Goal: Transaction & Acquisition: Purchase product/service

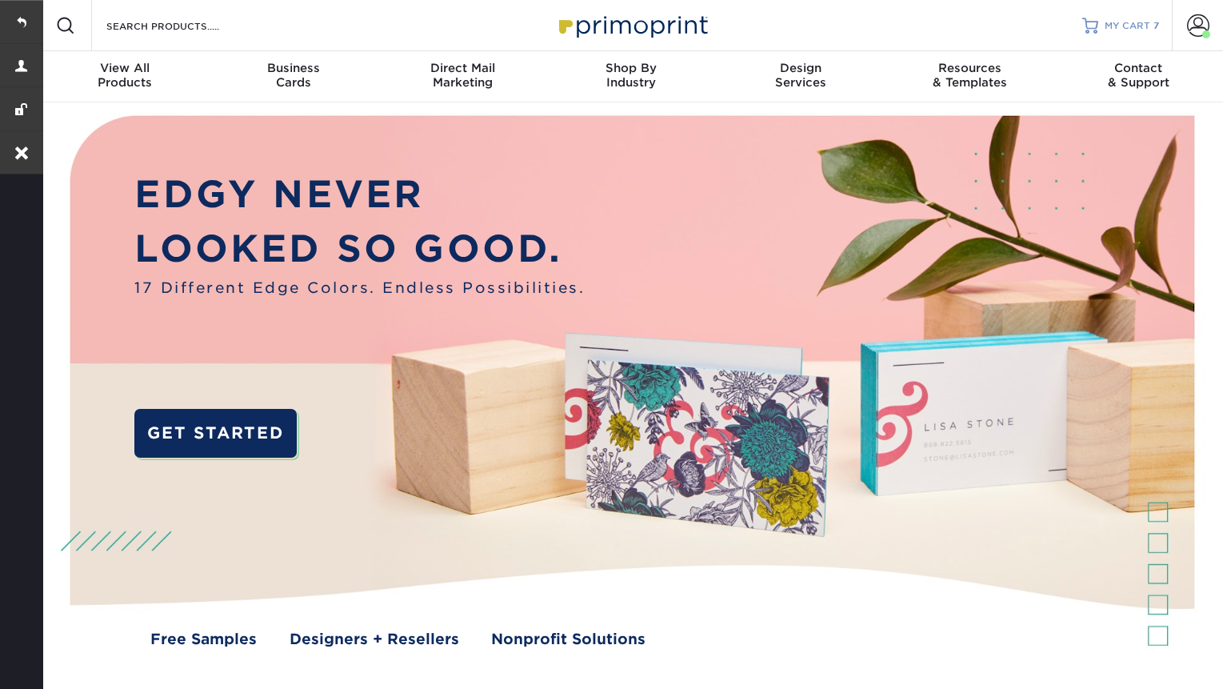
click at [1133, 32] on link "MY CART 7" at bounding box center [1120, 25] width 77 height 51
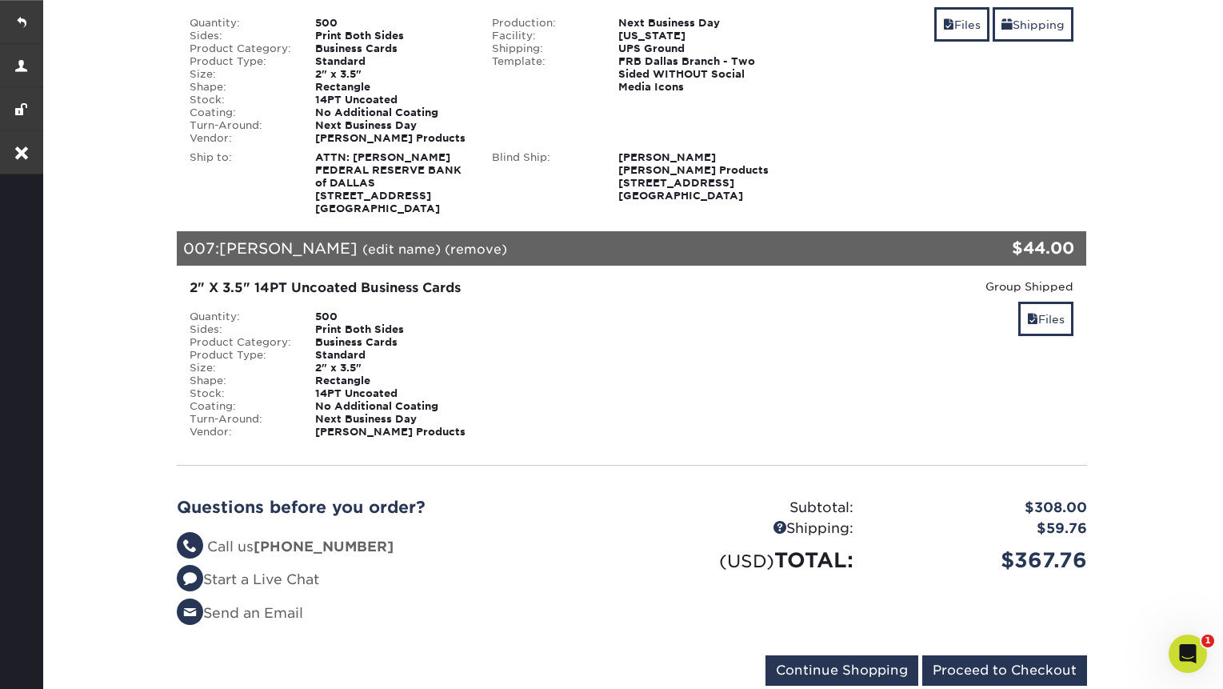
scroll to position [1834, 0]
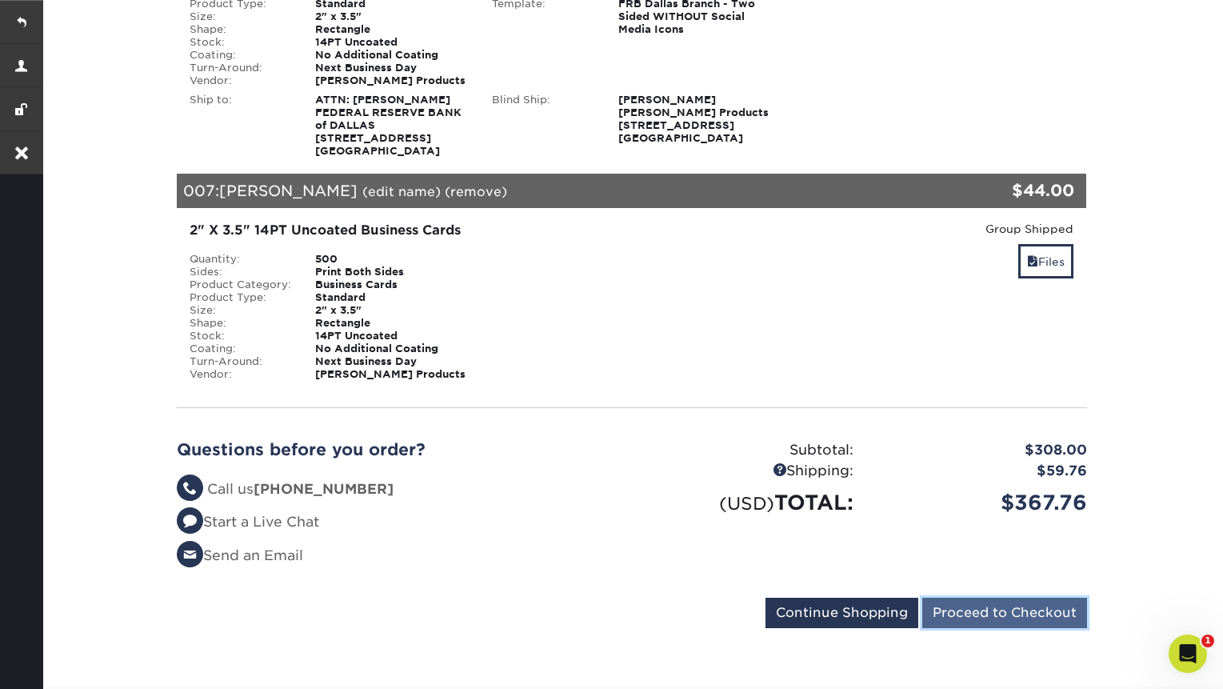
click at [977, 617] on input "Proceed to Checkout" at bounding box center [1004, 612] width 165 height 30
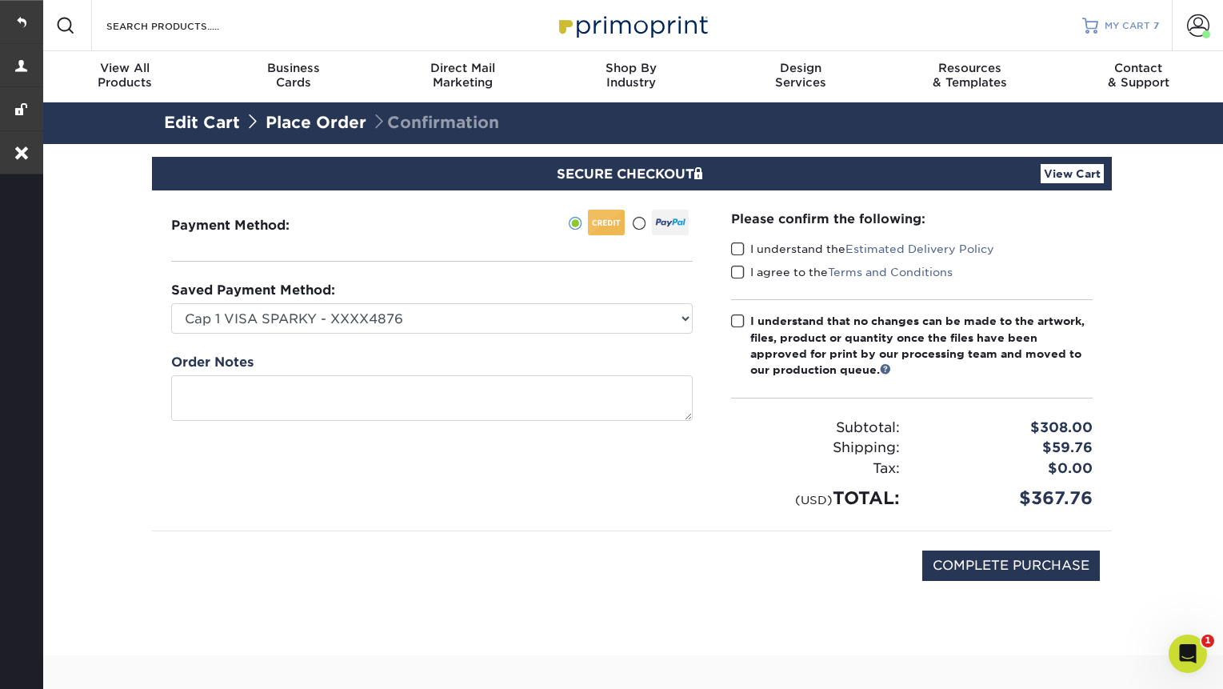
click at [1133, 6] on link "MY CART 7" at bounding box center [1120, 25] width 77 height 51
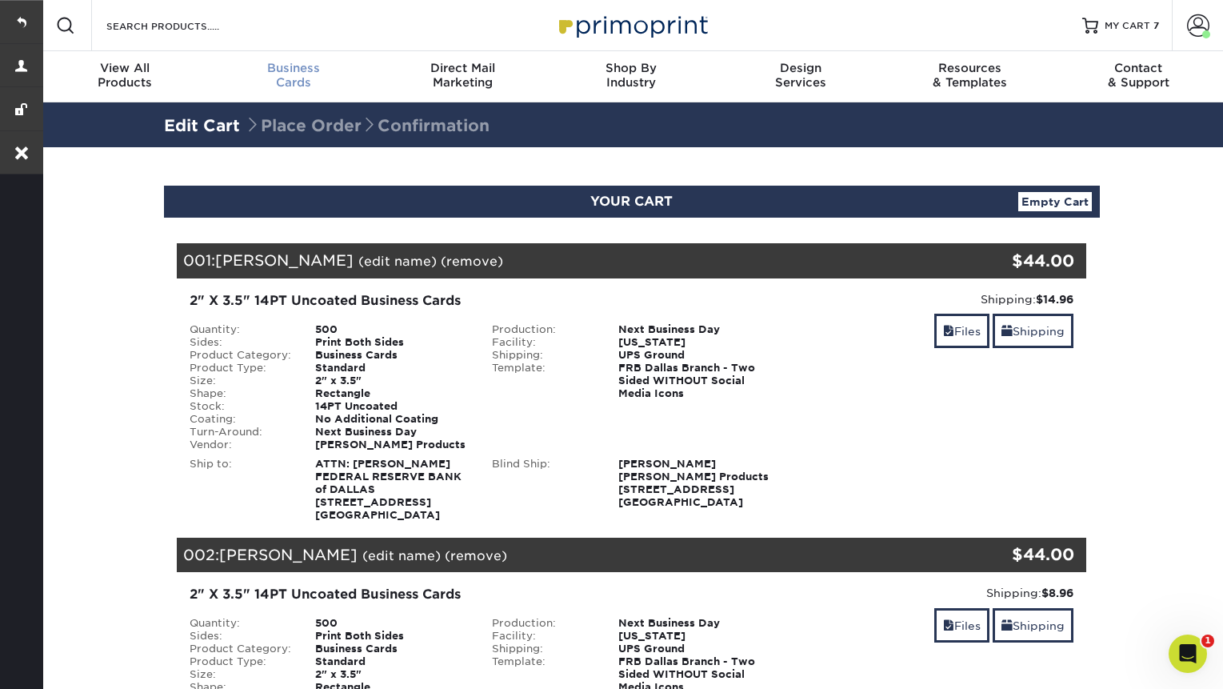
click at [296, 74] on span "Business" at bounding box center [293, 68] width 169 height 14
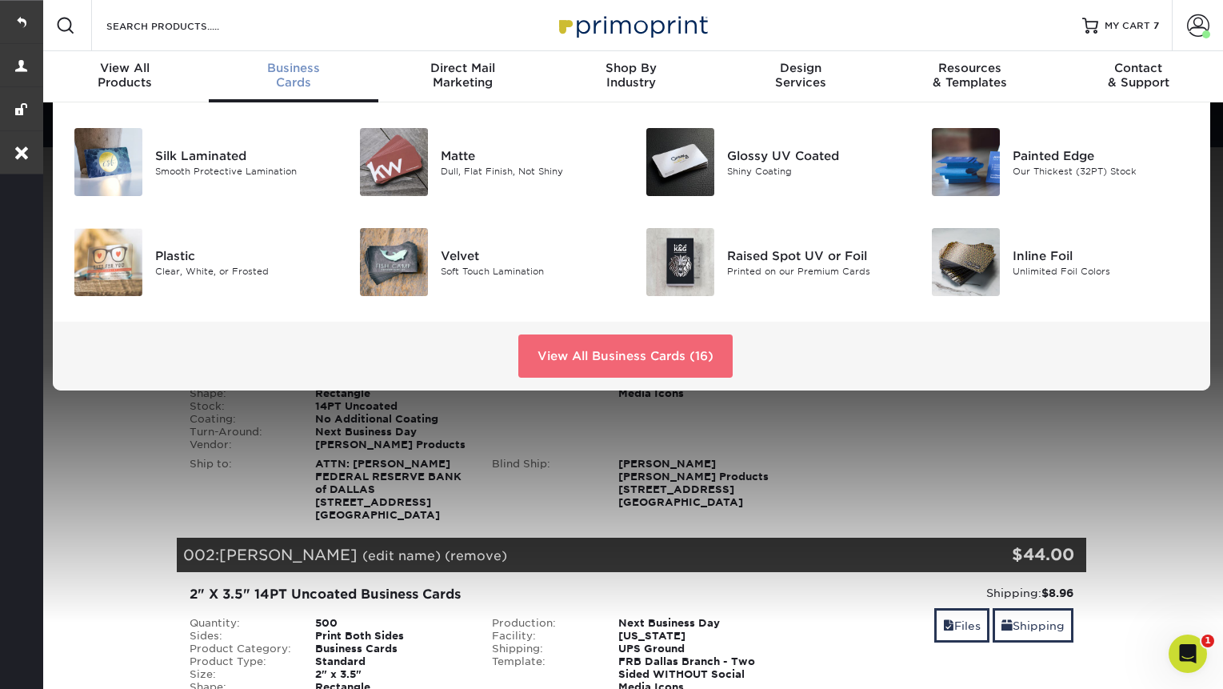
click at [661, 352] on link "View All Business Cards (16)" at bounding box center [625, 355] width 214 height 43
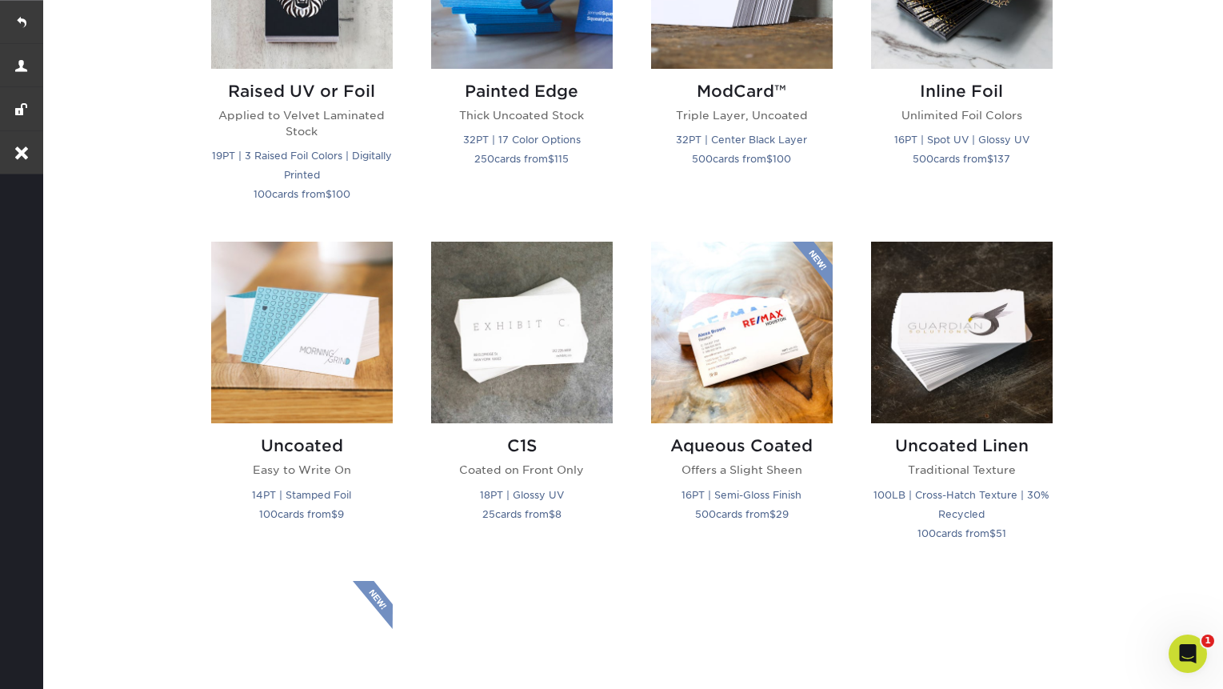
scroll to position [1241, 0]
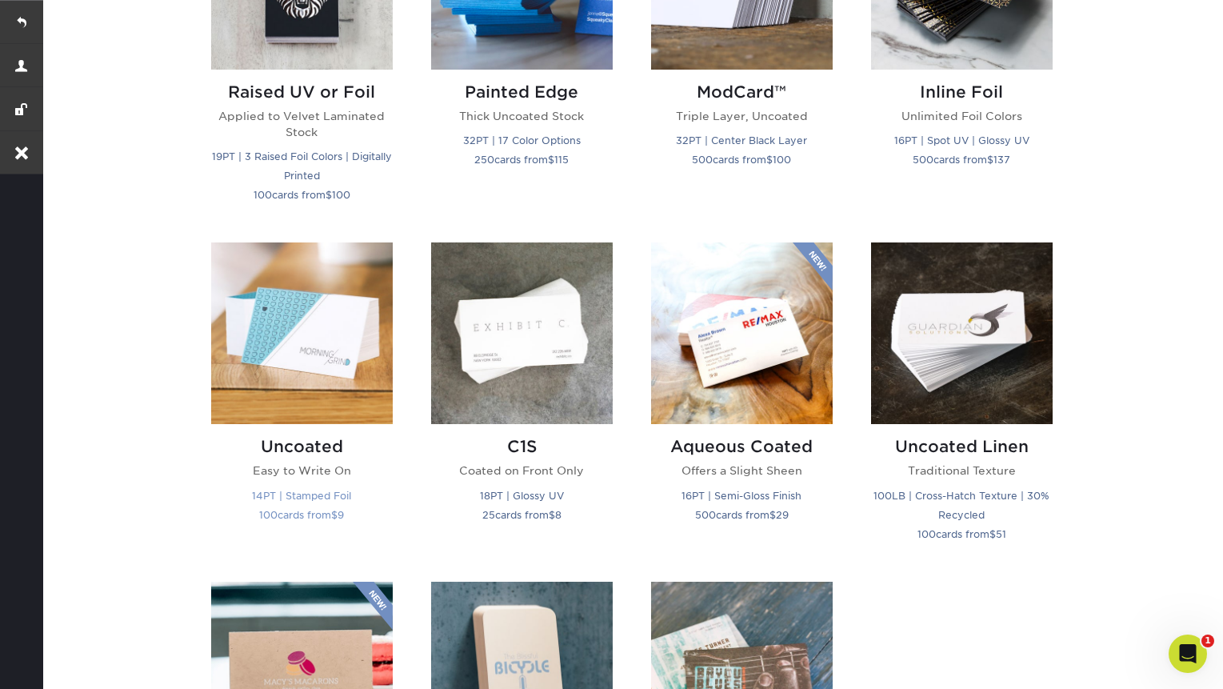
click at [313, 363] on img at bounding box center [302, 333] width 182 height 182
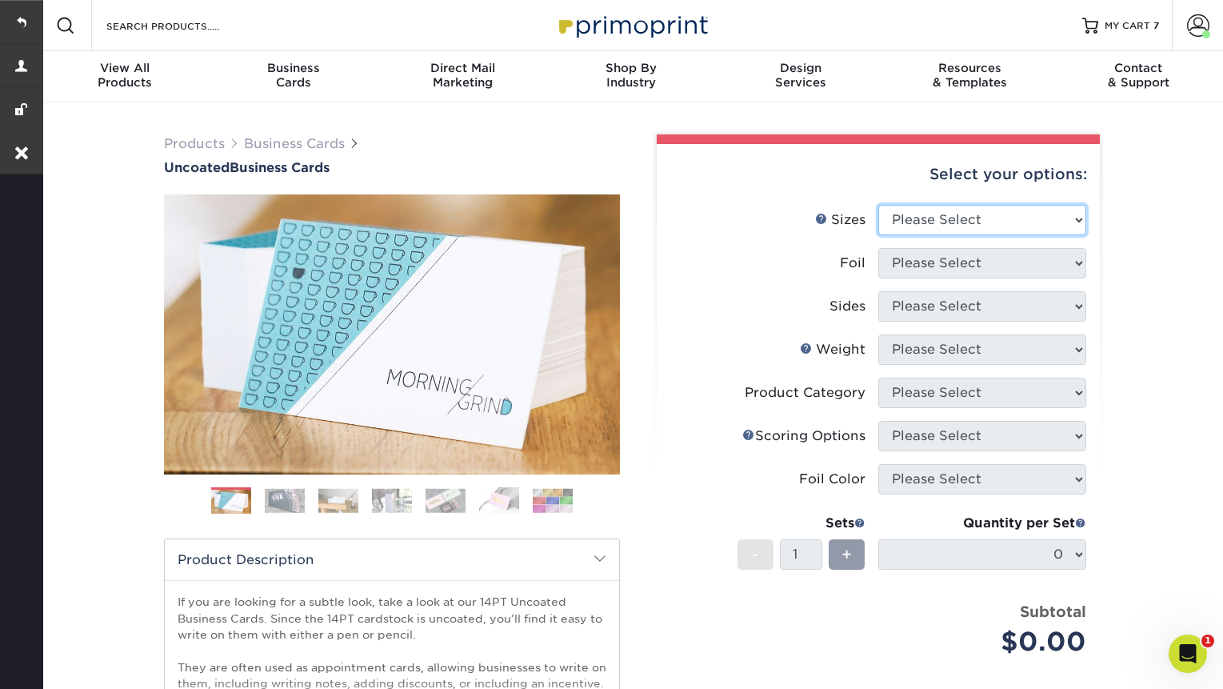
click at [923, 219] on select "Please Select 1.5" x 3.5" - Mini 1.75" x 3.5" - Mini 2" x 3.5" - Standard 2" x …" at bounding box center [982, 220] width 208 height 30
select select "2.00x3.50"
click at [878, 205] on select "Please Select 1.5" x 3.5" - Mini 1.75" x 3.5" - Mini 2" x 3.5" - Standard 2" x …" at bounding box center [982, 220] width 208 height 30
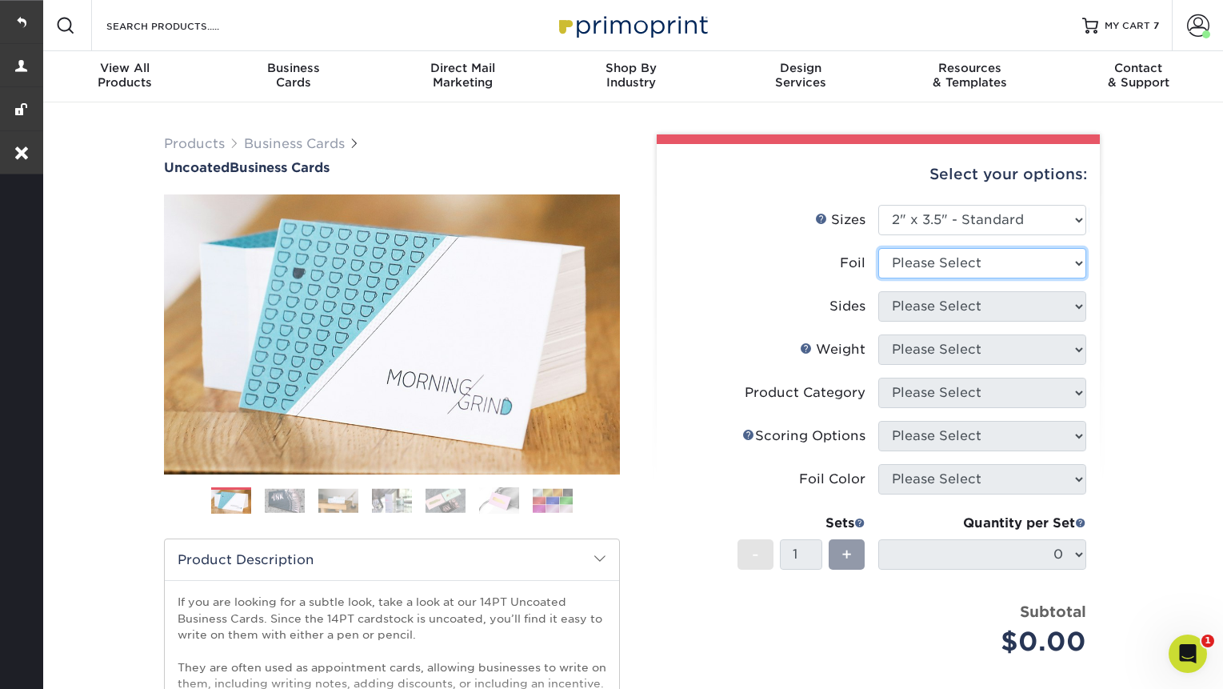
click at [935, 261] on select "Please Select Yes No" at bounding box center [982, 263] width 208 height 30
select select "0"
click at [878, 248] on select "Please Select Yes No" at bounding box center [982, 263] width 208 height 30
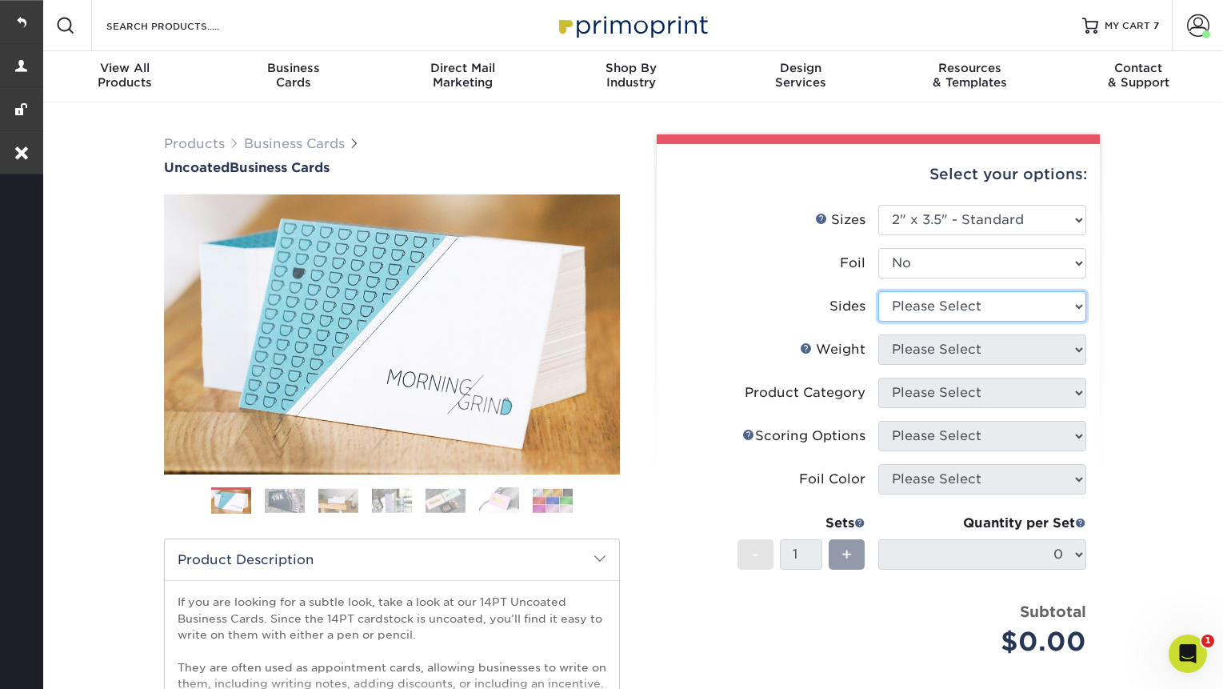
click at [962, 307] on select "Please Select Print Both Sides Print Front Only" at bounding box center [982, 306] width 208 height 30
select select "13abbda7-1d64-4f25-8bb2-c179b224825d"
click at [878, 291] on select "Please Select Print Both Sides Print Front Only" at bounding box center [982, 306] width 208 height 30
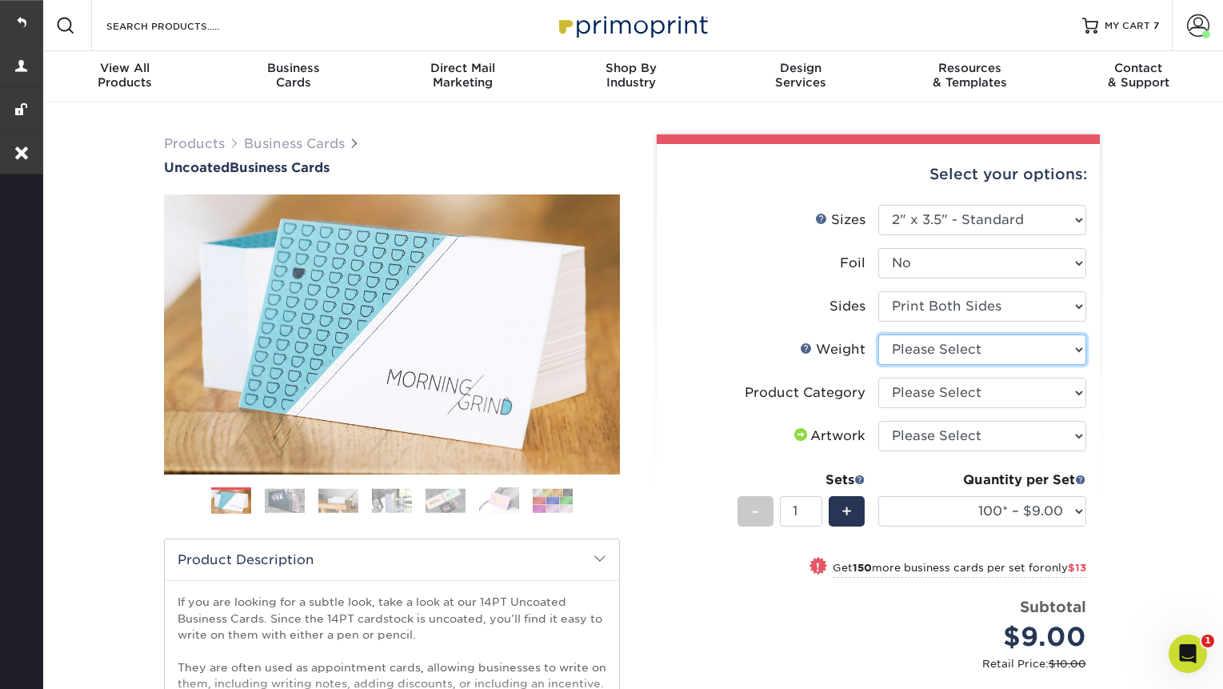
click at [953, 358] on select "Please Select 14PT Uncoated" at bounding box center [982, 349] width 208 height 30
select select "14PT Uncoated"
click at [878, 334] on select "Please Select 14PT Uncoated" at bounding box center [982, 349] width 208 height 30
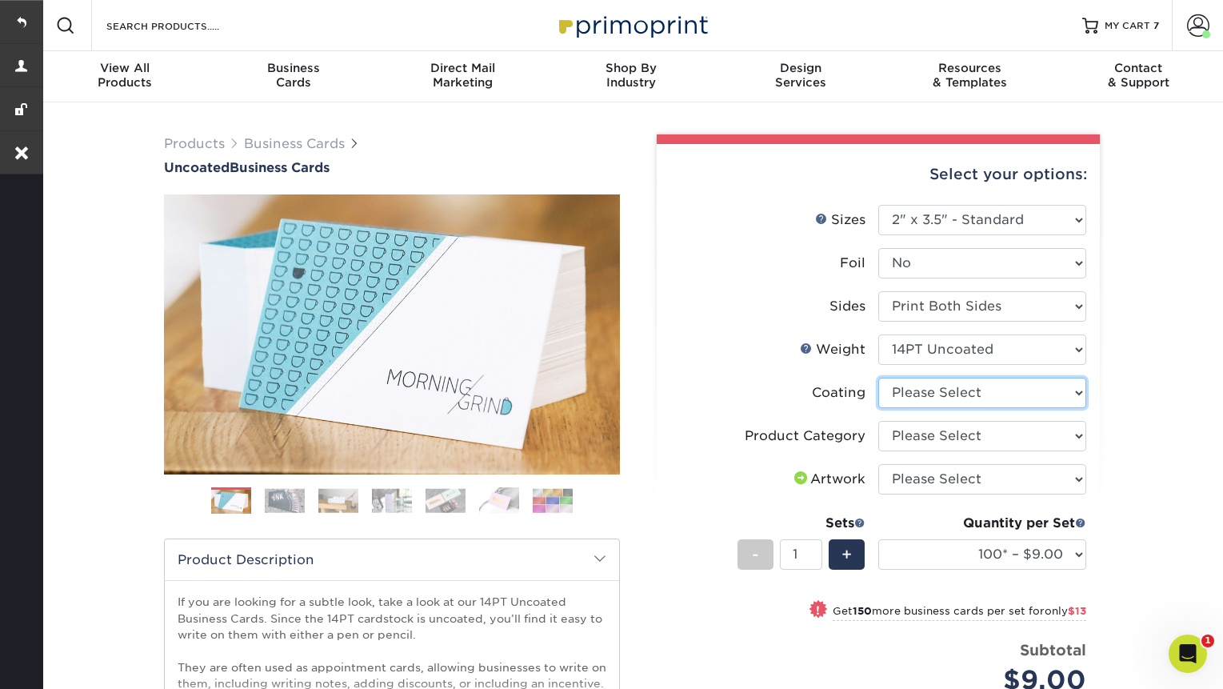
click at [960, 394] on select at bounding box center [982, 393] width 208 height 30
select select "3e7618de-abca-4bda-9f97-8b9129e913d8"
click at [878, 378] on select at bounding box center [982, 393] width 208 height 30
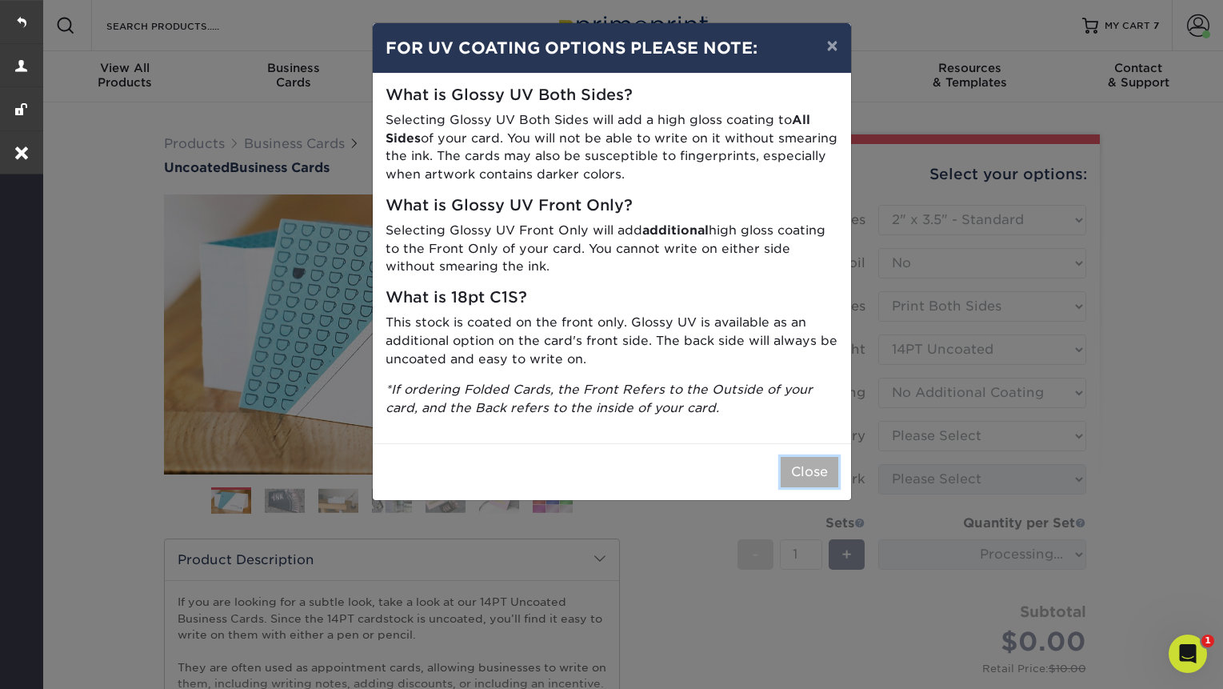
click at [800, 477] on button "Close" at bounding box center [810, 472] width 58 height 30
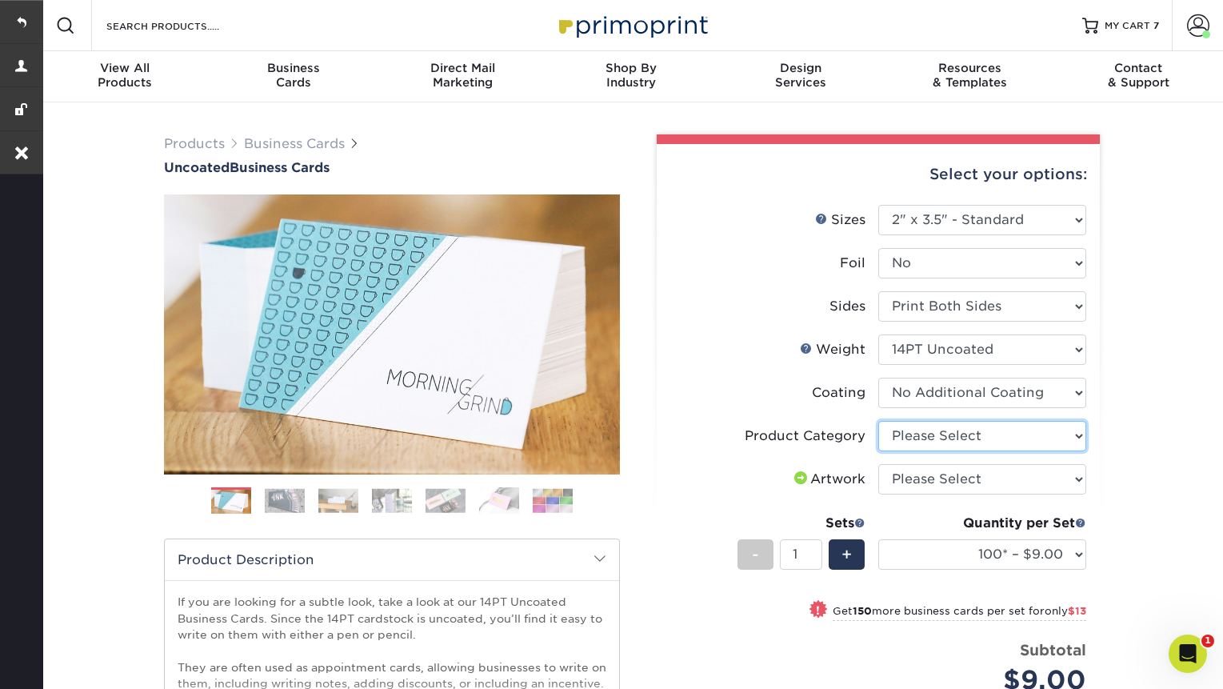
click at [997, 435] on select "Please Select Business Cards" at bounding box center [982, 436] width 208 height 30
select select "3b5148f1-0588-4f88-a218-97bcfdce65c1"
click at [878, 421] on select "Please Select Business Cards" at bounding box center [982, 436] width 208 height 30
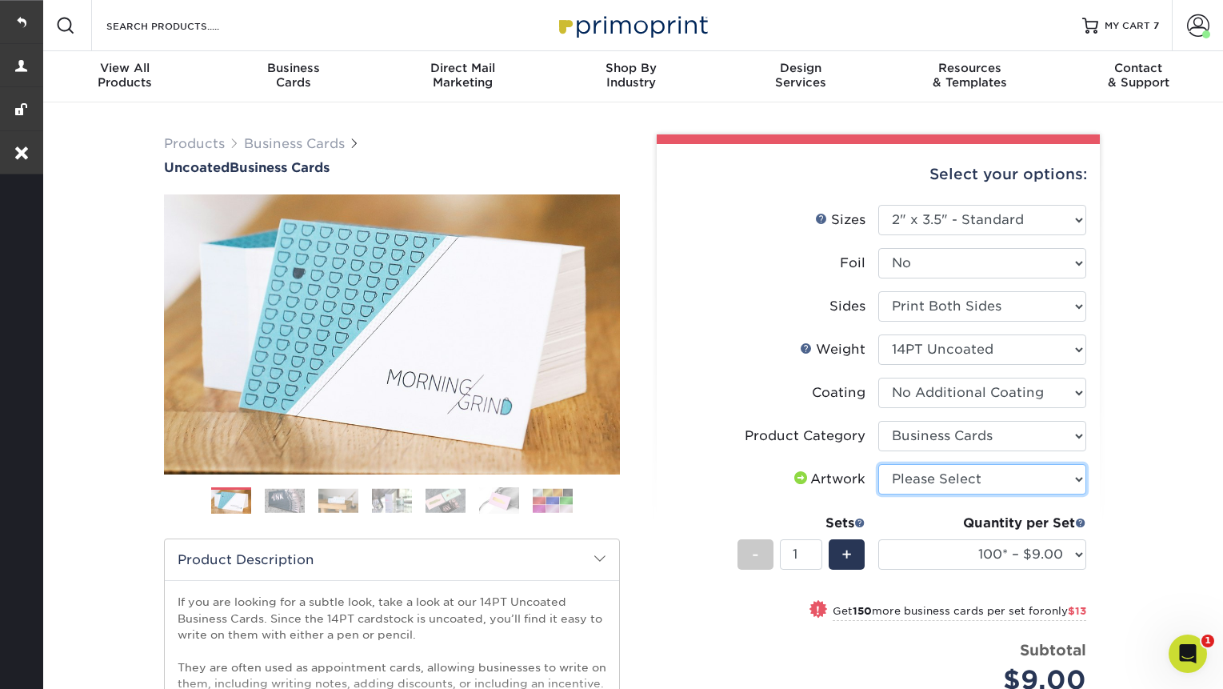
click at [982, 468] on select "Please Select I will upload files I need a design - $100" at bounding box center [982, 479] width 208 height 30
select select "upload"
click at [878, 464] on select "Please Select I will upload files I need a design - $100" at bounding box center [982, 479] width 208 height 30
click at [969, 573] on div "Quantity per Set 100* – $9.00 250* – $22.00 500 – $44.00 1000 – $64.00 2500 – $…" at bounding box center [982, 550] width 208 height 74
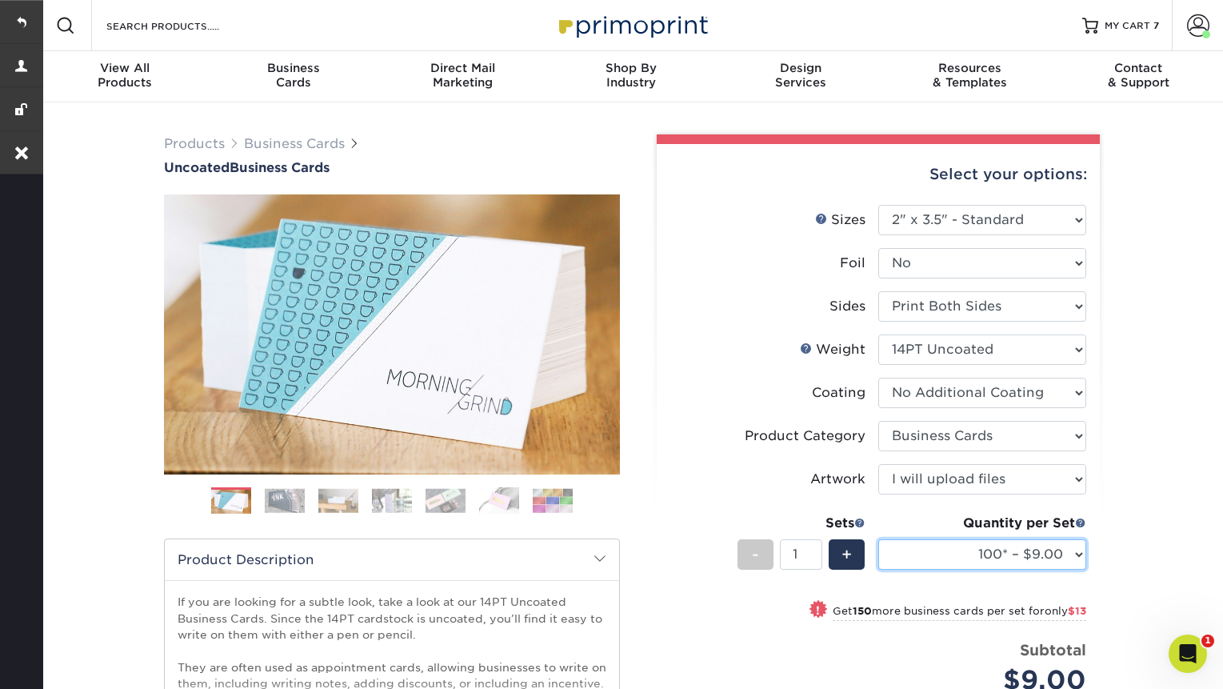
click at [961, 554] on select "100* – $9.00 250* – $22.00 500 – $44.00 1000 – $64.00 2500 – $111.00 5000 – $14…" at bounding box center [982, 554] width 208 height 30
select select "500 – $44.00"
click at [878, 539] on select "100* – $9.00 250* – $22.00 500 – $44.00 1000 – $64.00 2500 – $111.00 5000 – $14…" at bounding box center [982, 554] width 208 height 30
click at [844, 546] on span "+" at bounding box center [846, 554] width 10 height 24
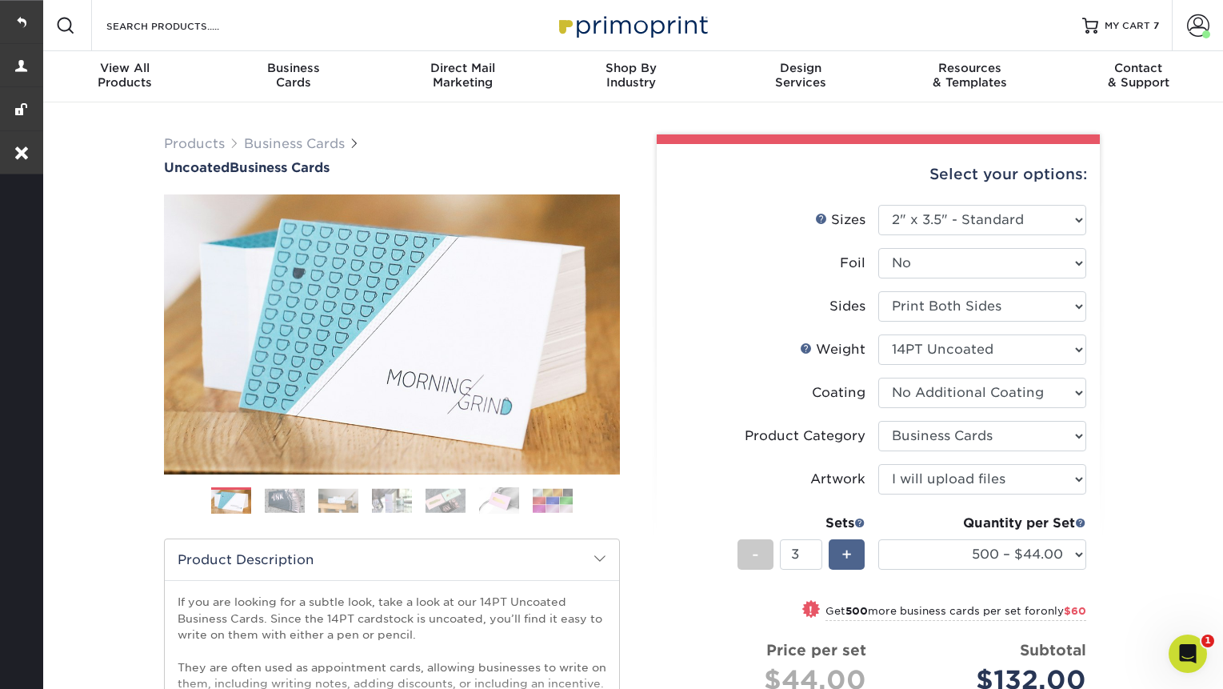
click at [844, 546] on span "+" at bounding box center [846, 554] width 10 height 24
type input "7"
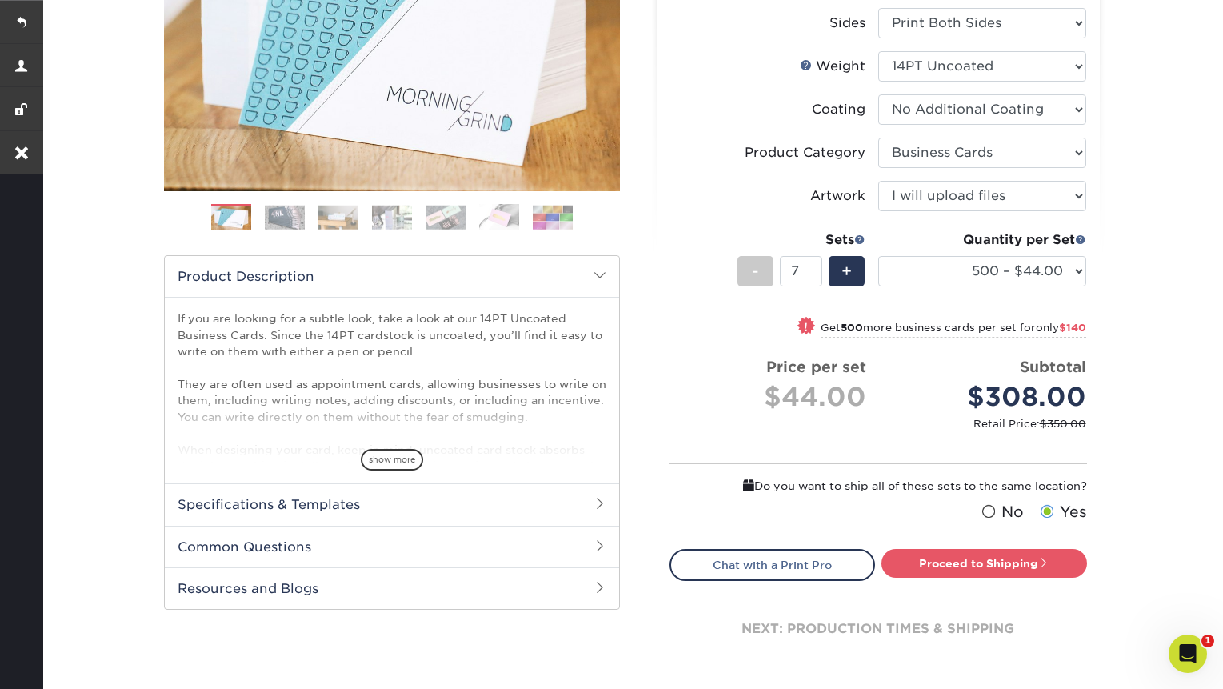
scroll to position [400, 0]
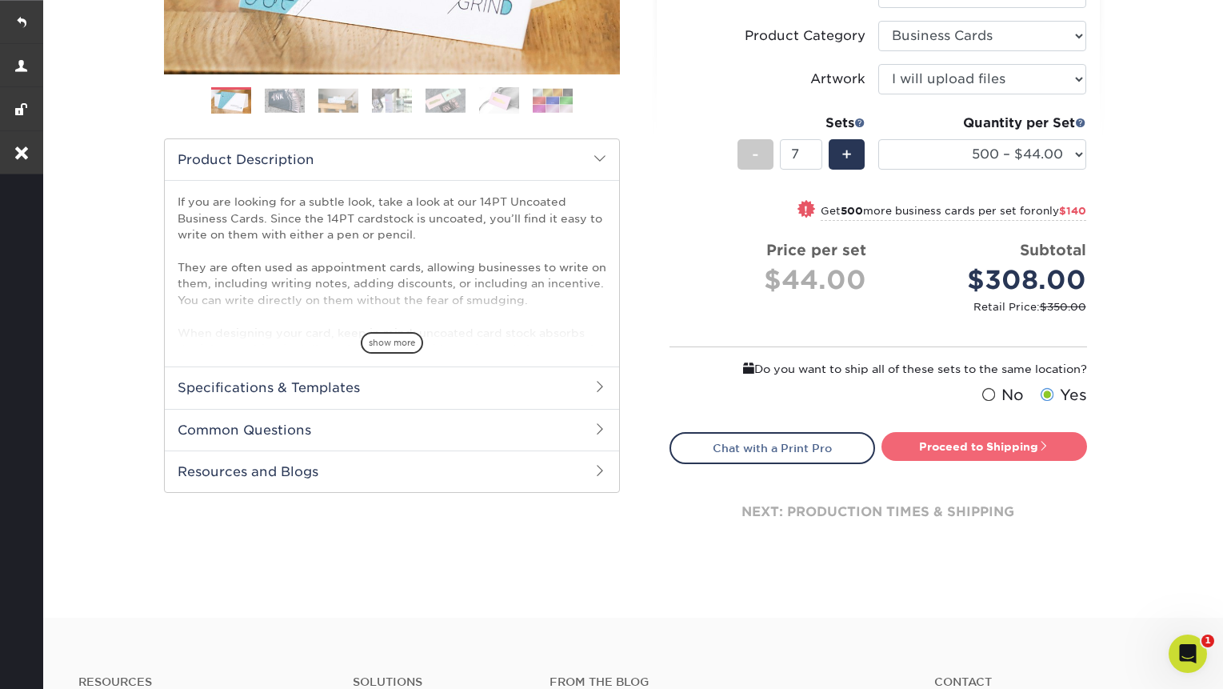
click at [977, 445] on link "Proceed to Shipping" at bounding box center [984, 446] width 206 height 29
type input "Set 1"
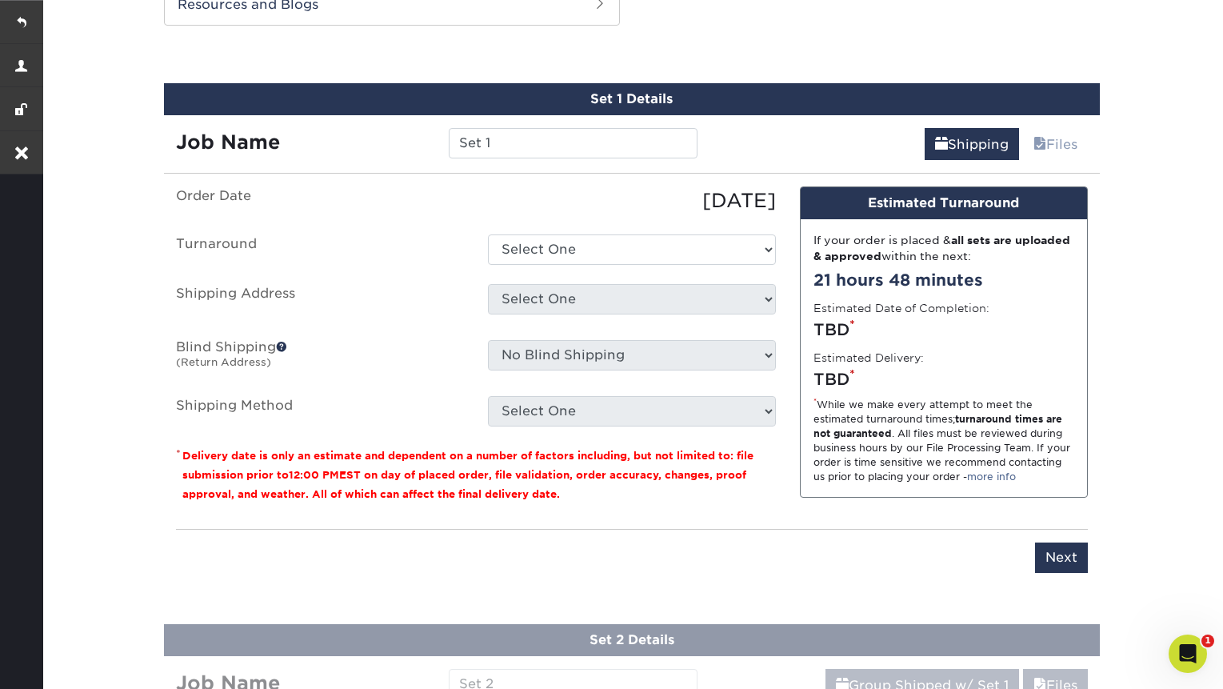
scroll to position [874, 0]
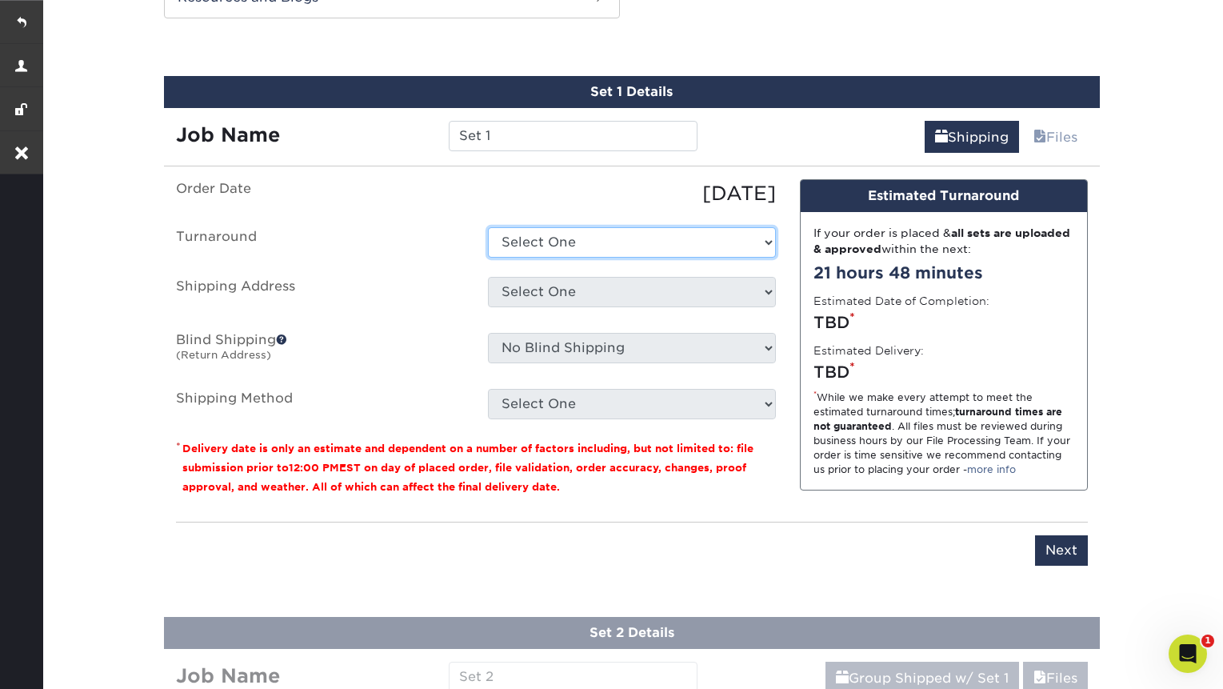
click at [580, 245] on select "Select One 2-4 Business Days 2 Day Next Business Day" at bounding box center [632, 242] width 288 height 30
select select "d7a7d804-334e-458b-9d7e-0a1452a217c3"
click at [488, 227] on select "Select One 2-4 Business Days 2 Day Next Business Day" at bounding box center [632, 242] width 288 height 30
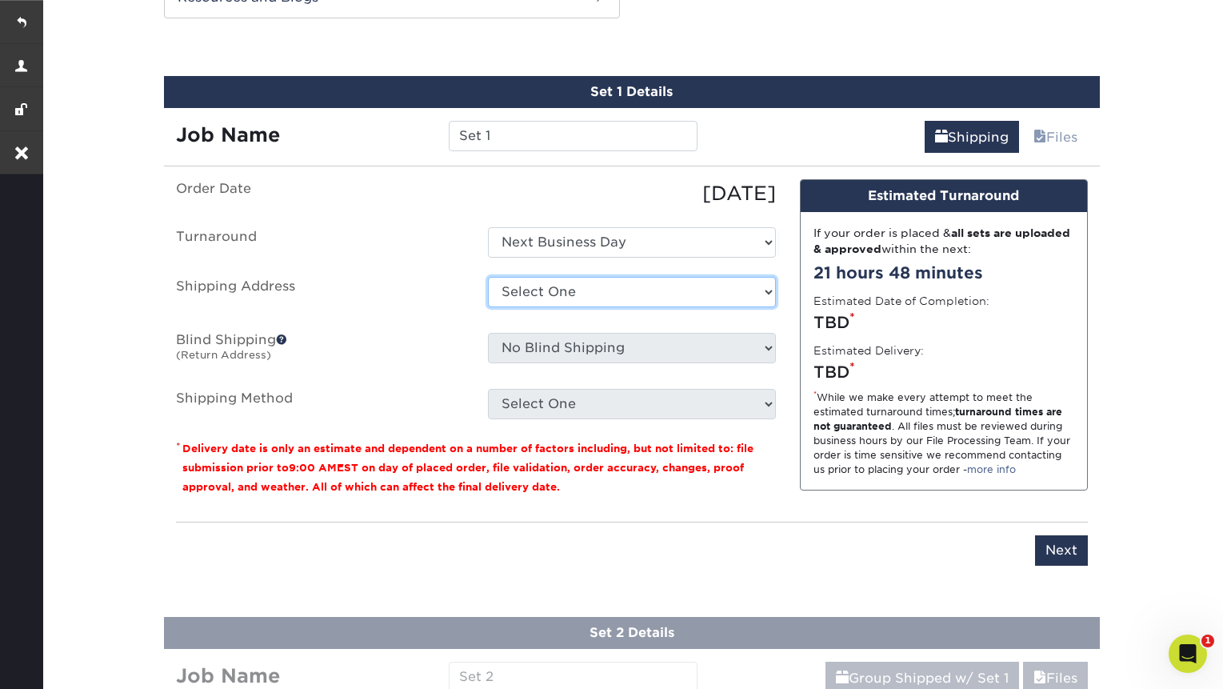
click at [626, 292] on select "Select One 1 DALLAS 1 EL PASO 1 HOUSTON 1 SAN ANTONIO BRENDAN KELLY FNB TX MIKE…" at bounding box center [632, 292] width 288 height 30
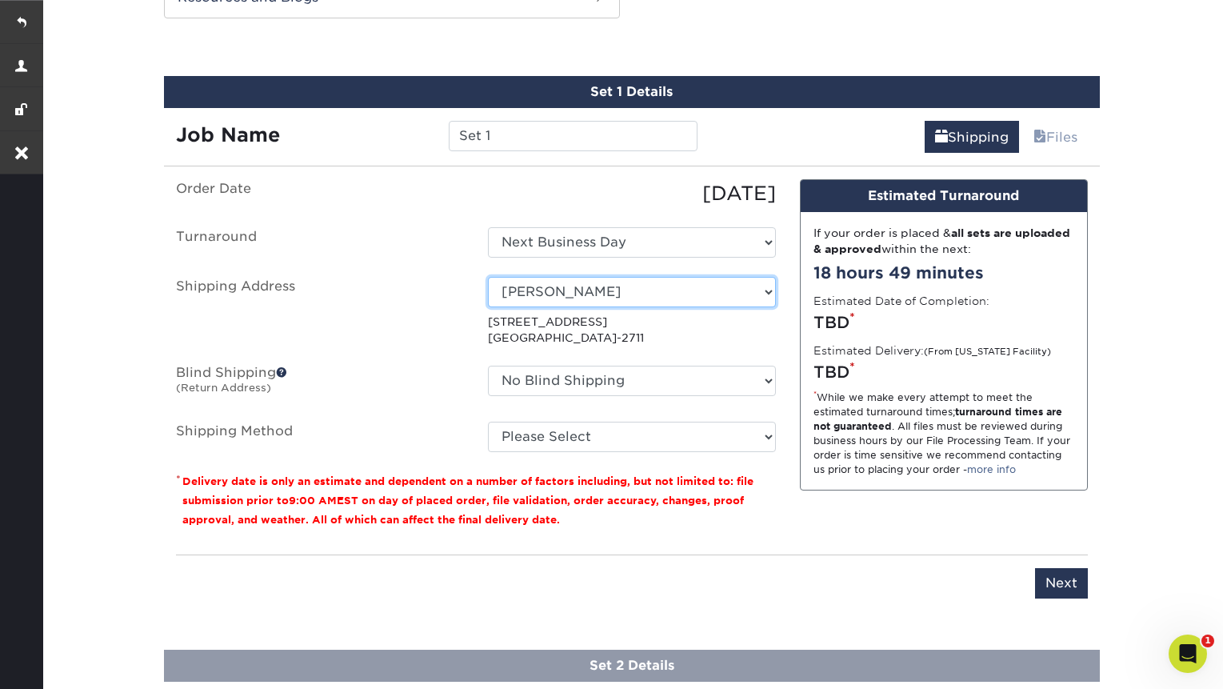
click at [727, 293] on select "Select One 1 DALLAS 1 EL PASO 1 HOUSTON 1 SAN ANTONIO BRENDAN KELLY FNB TX MIKE…" at bounding box center [632, 292] width 288 height 30
select select "239473"
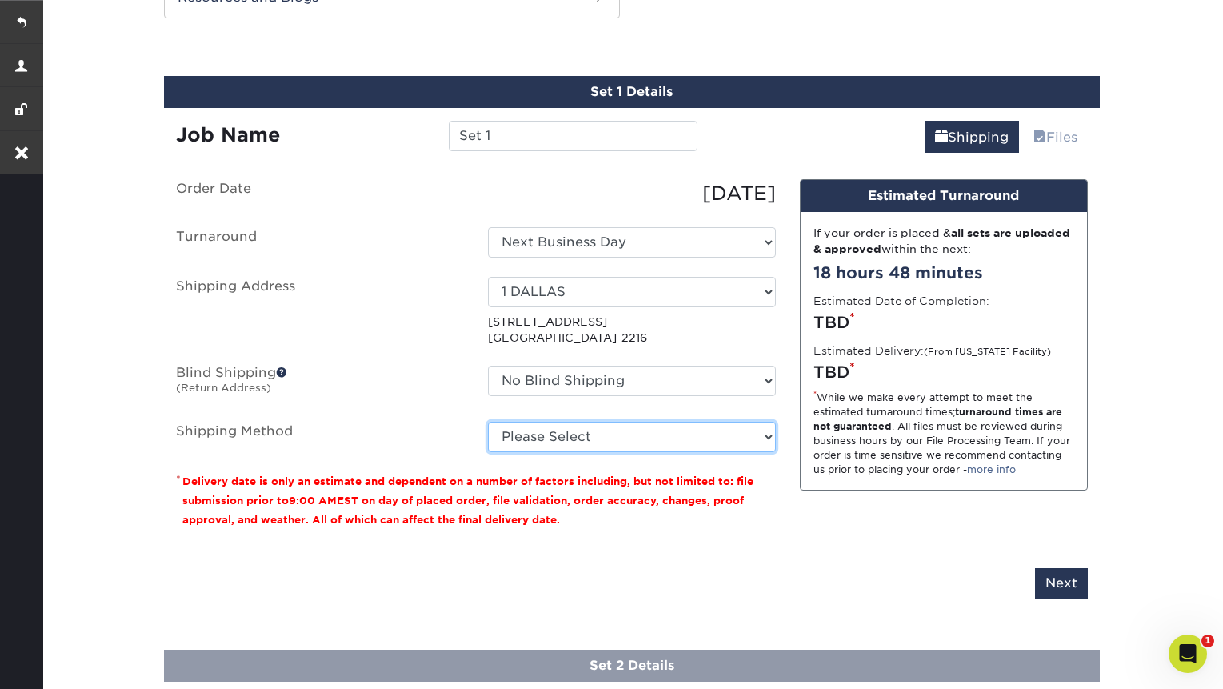
click at [651, 439] on select "Please Select Ground Shipping (+$14.96) 3 Day Shipping Service (+$15.44) 2 Day …" at bounding box center [632, 437] width 288 height 30
select select "03"
click at [488, 422] on select "Please Select Ground Shipping (+$14.96) 3 Day Shipping Service (+$15.44) 2 Day …" at bounding box center [632, 437] width 288 height 30
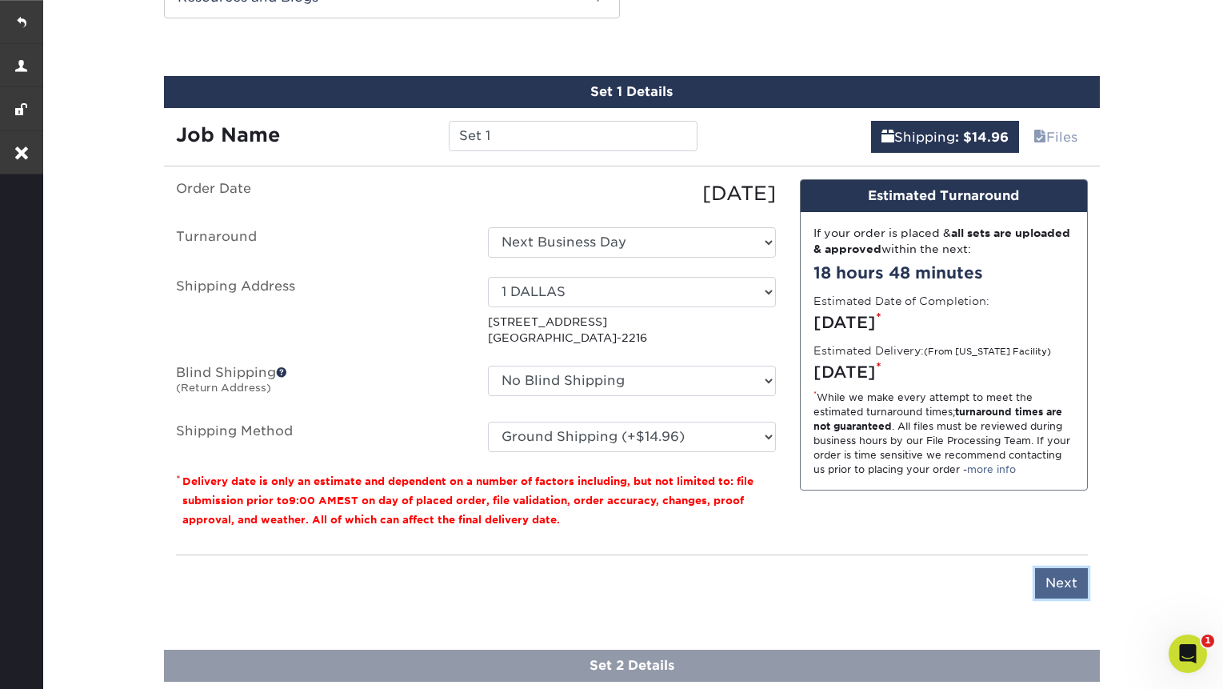
click at [1077, 578] on input "Next" at bounding box center [1061, 583] width 53 height 30
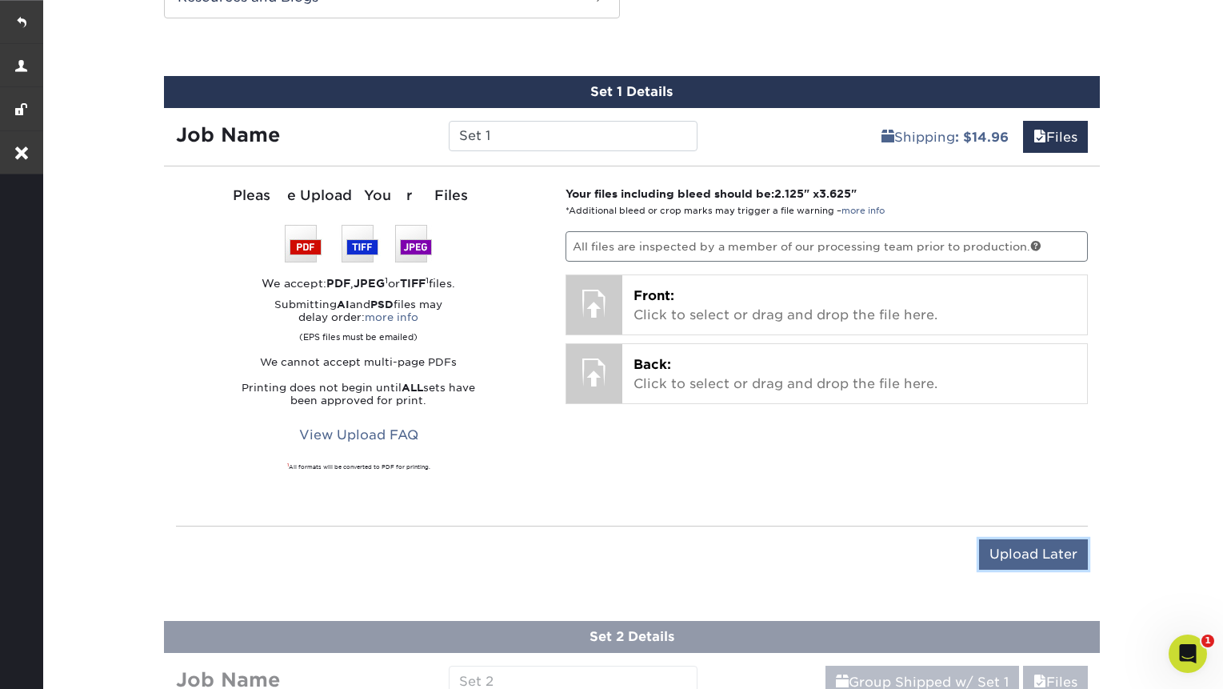
click at [1042, 549] on input "Upload Later" at bounding box center [1033, 554] width 109 height 30
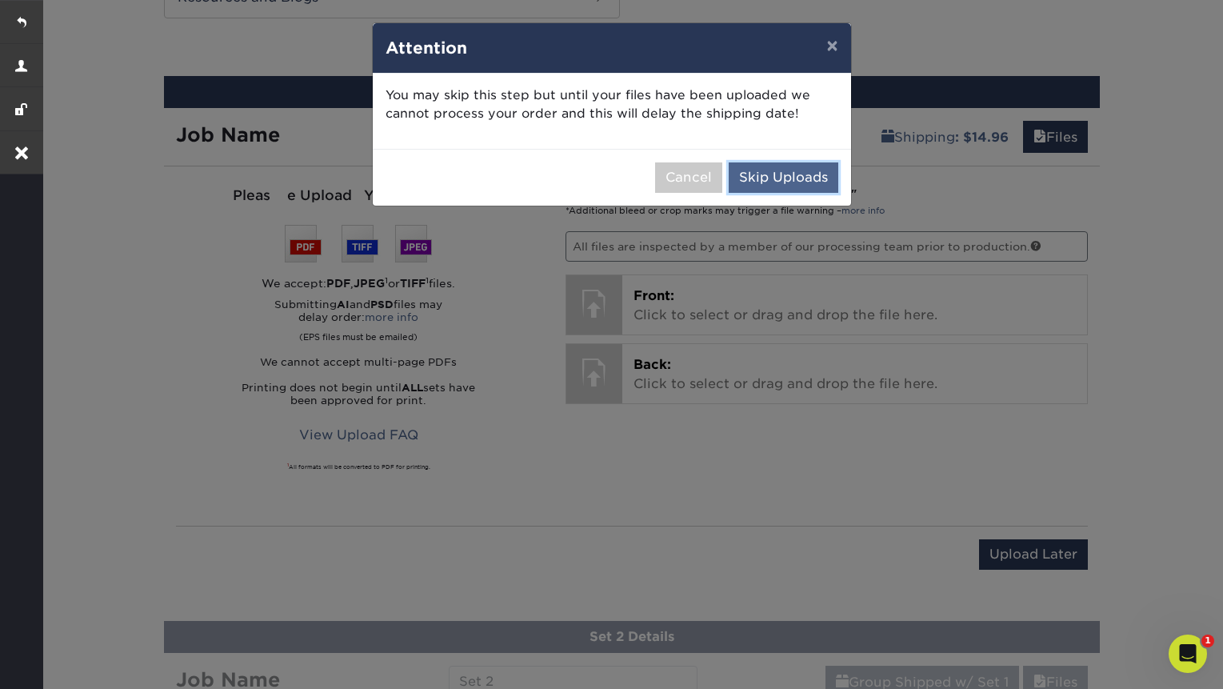
click at [773, 183] on button "Skip Uploads" at bounding box center [784, 177] width 110 height 30
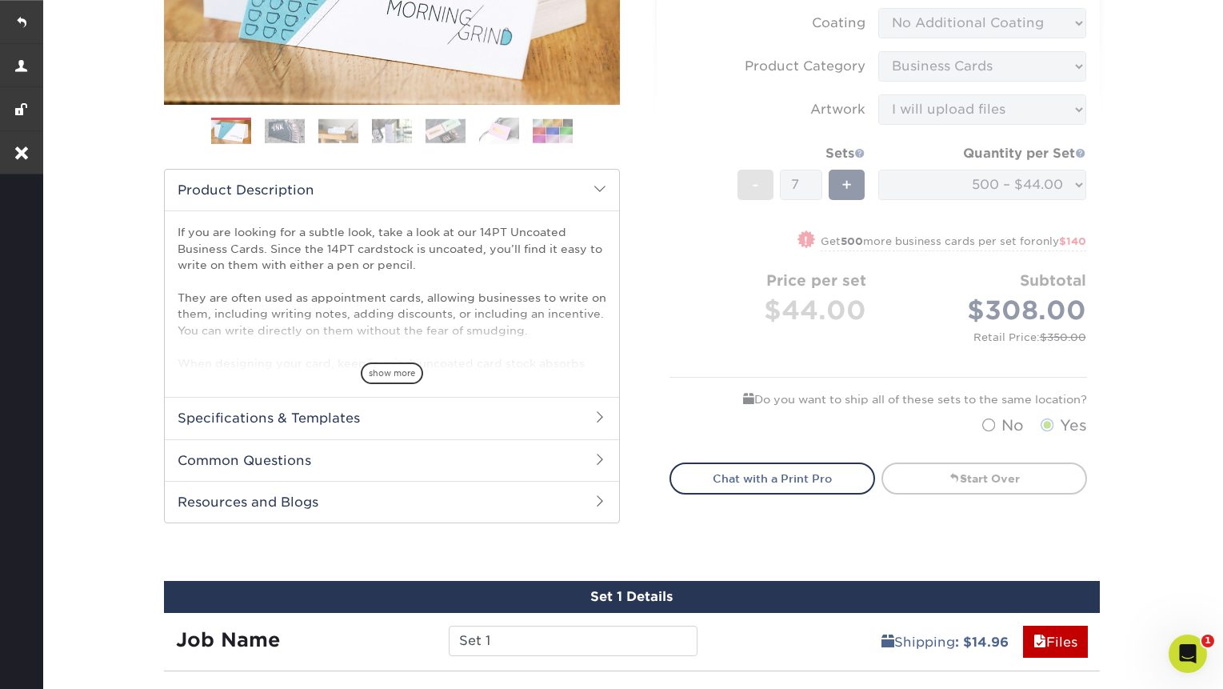
scroll to position [0, 0]
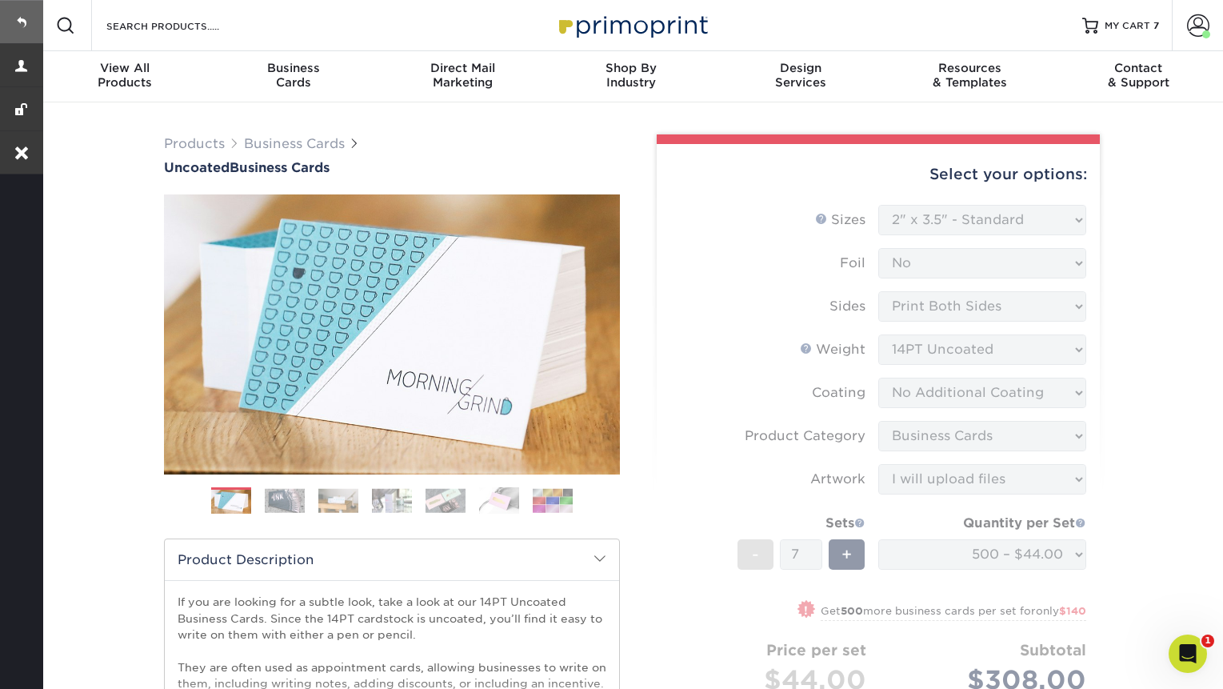
click at [27, 18] on link at bounding box center [21, 21] width 43 height 43
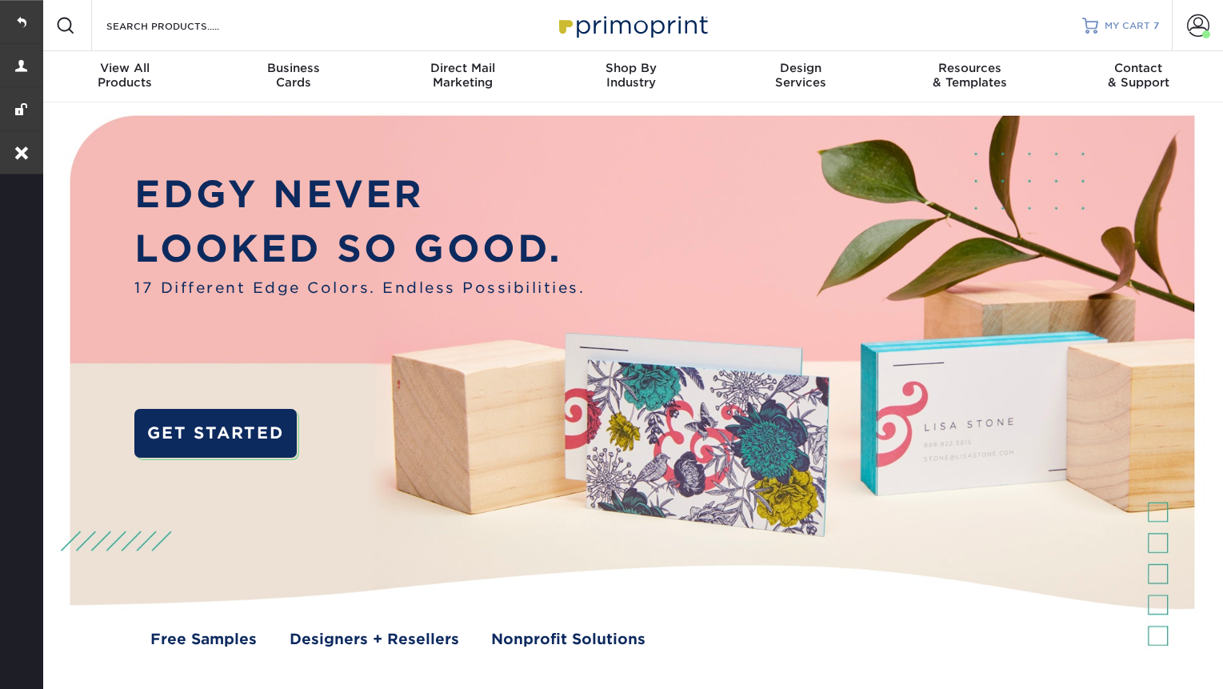
click at [1104, 38] on link "MY CART 7" at bounding box center [1120, 25] width 77 height 51
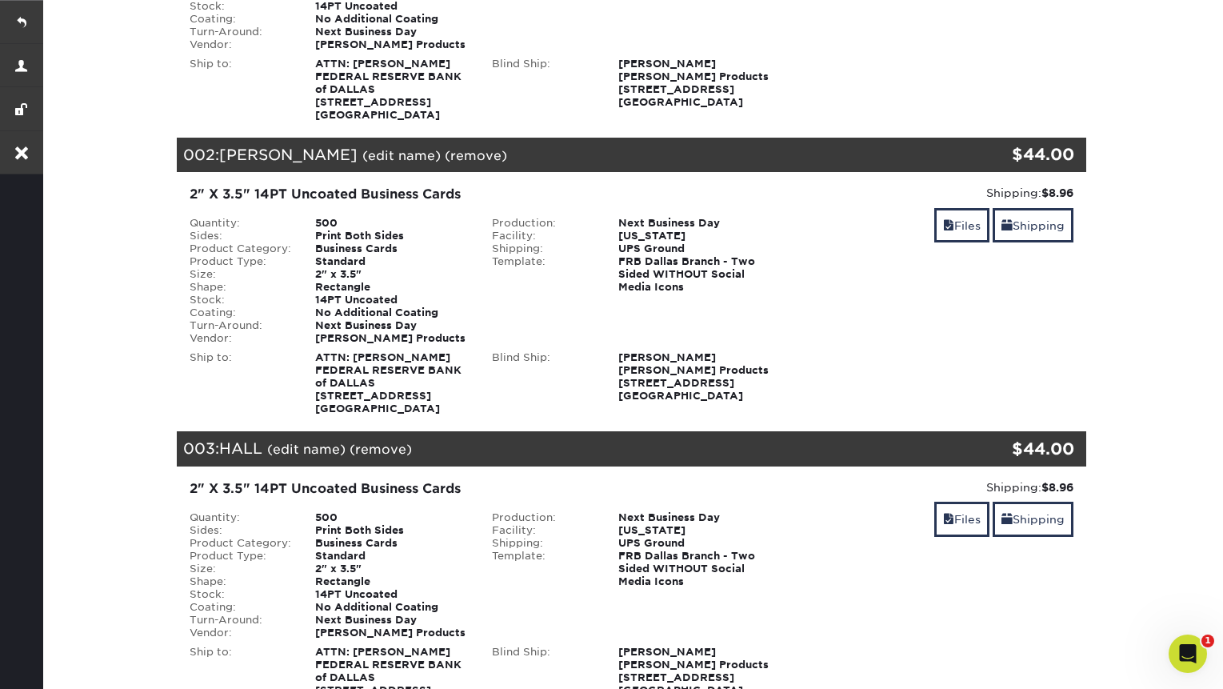
scroll to position [29, 0]
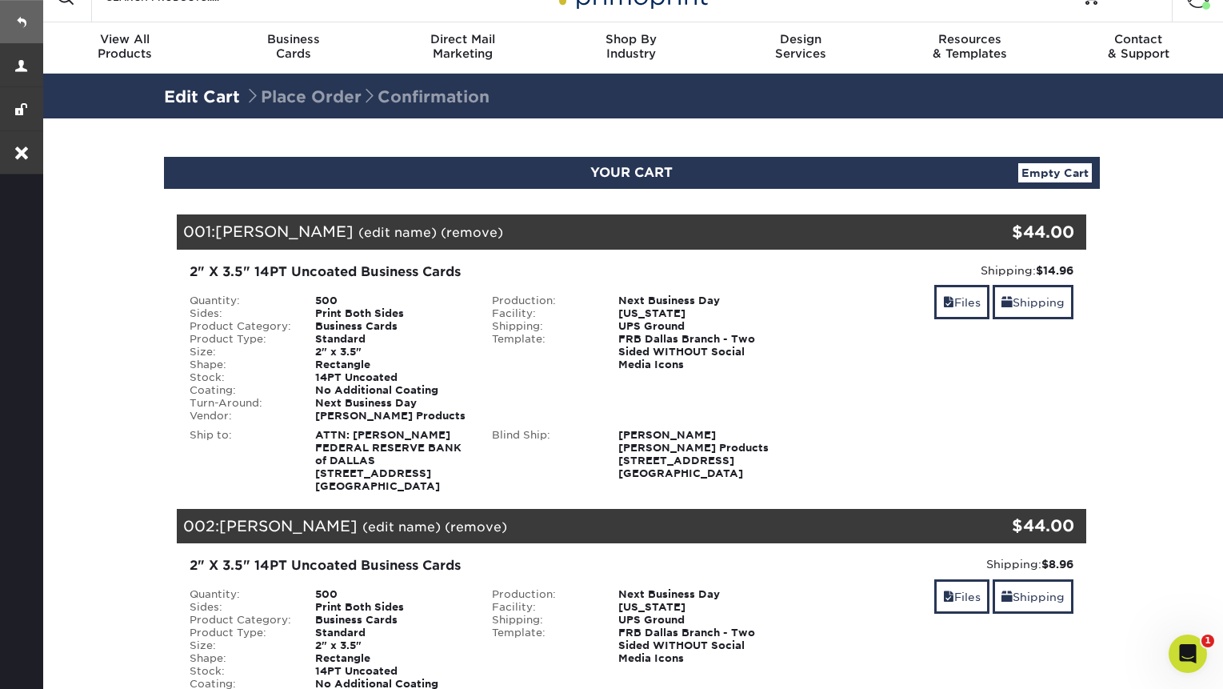
click at [26, 15] on link at bounding box center [21, 21] width 43 height 43
